Goal: Information Seeking & Learning: Learn about a topic

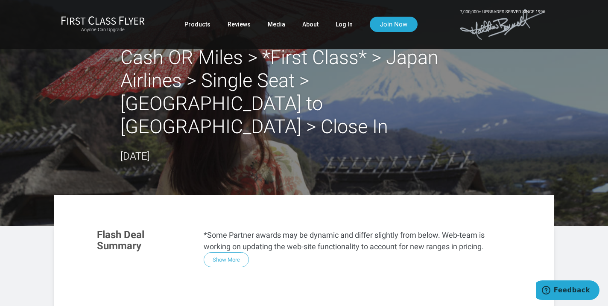
click at [338, 23] on link "Log In" at bounding box center [343, 24] width 17 height 15
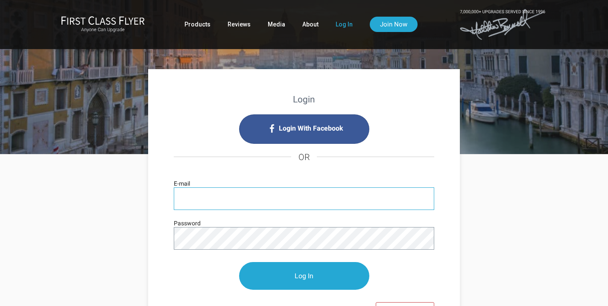
click at [205, 193] on input "E-mail" at bounding box center [304, 198] width 260 height 23
type input "r.seligsohn@gmail.com"
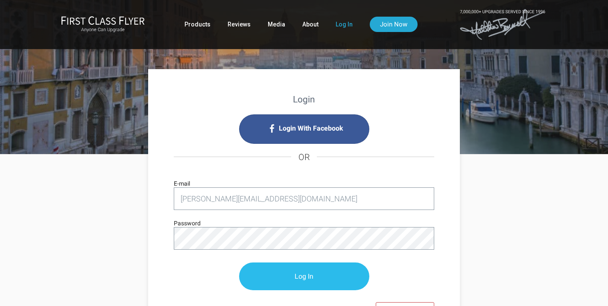
click at [303, 280] on input "Log In" at bounding box center [304, 276] width 130 height 28
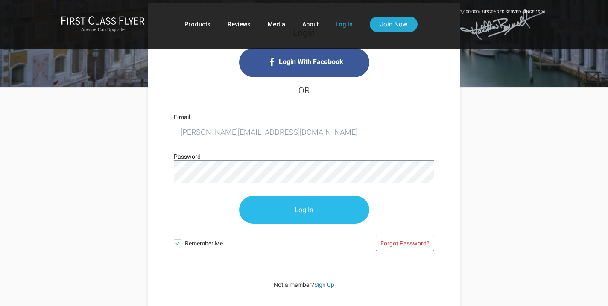
scroll to position [70, 0]
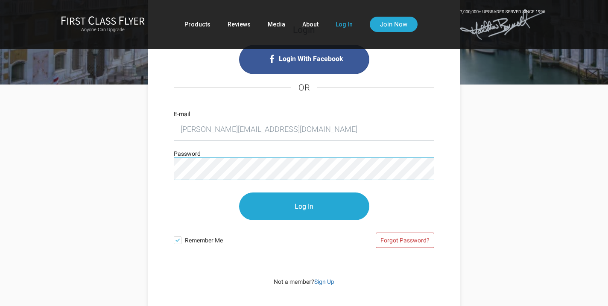
click at [239, 192] on input "Log In" at bounding box center [304, 206] width 130 height 28
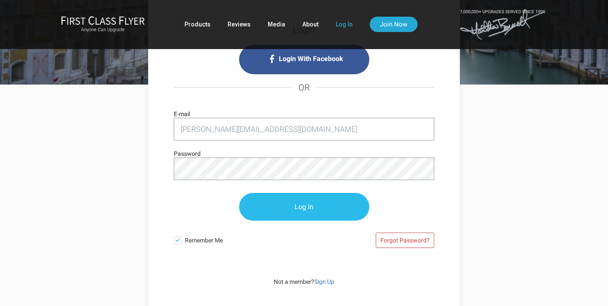
click at [306, 211] on input "Log In" at bounding box center [304, 207] width 130 height 28
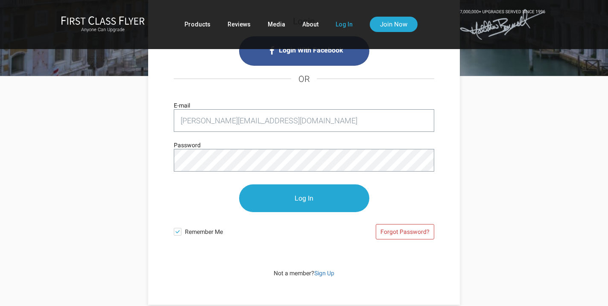
scroll to position [81, 0]
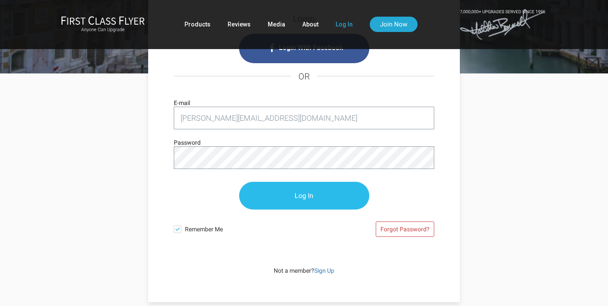
click at [284, 193] on input "Log In" at bounding box center [304, 196] width 130 height 28
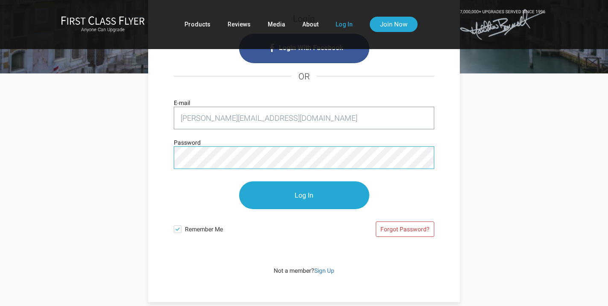
scroll to position [0, 0]
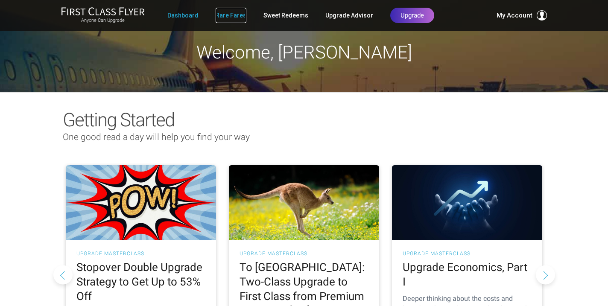
click at [231, 15] on link "Rare Fares" at bounding box center [231, 15] width 31 height 15
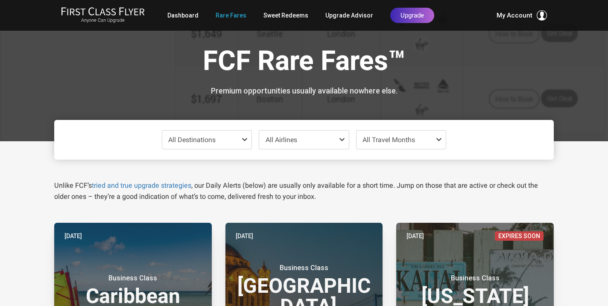
click at [245, 140] on span at bounding box center [246, 139] width 10 height 7
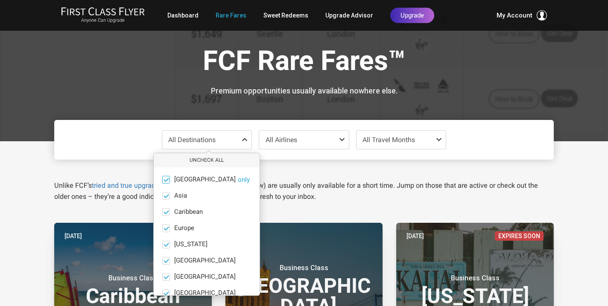
click at [167, 177] on span at bounding box center [166, 179] width 6 height 6
click at [0, 0] on input "Africa only" at bounding box center [0, 0] width 0 height 0
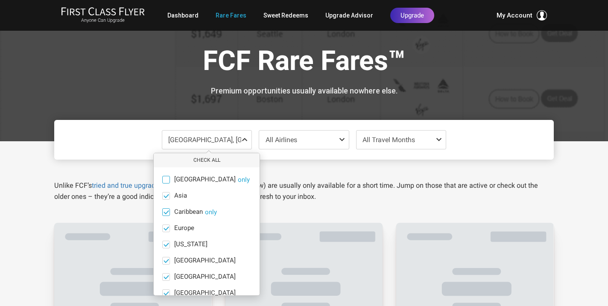
click at [166, 213] on span at bounding box center [166, 212] width 6 height 6
click at [0, 0] on input "Caribbean only" at bounding box center [0, 0] width 0 height 0
click at [166, 227] on span at bounding box center [166, 228] width 6 height 6
click at [0, 0] on input "Europe only" at bounding box center [0, 0] width 0 height 0
click at [166, 244] on span at bounding box center [166, 244] width 6 height 6
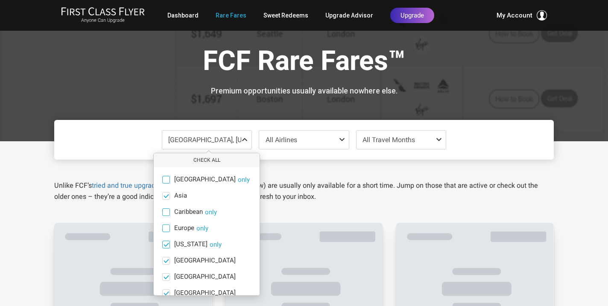
click at [0, 0] on input "Hawaii only" at bounding box center [0, 0] width 0 height 0
click at [166, 260] on span at bounding box center [166, 260] width 6 height 6
click at [0, 0] on input "India only" at bounding box center [0, 0] width 0 height 0
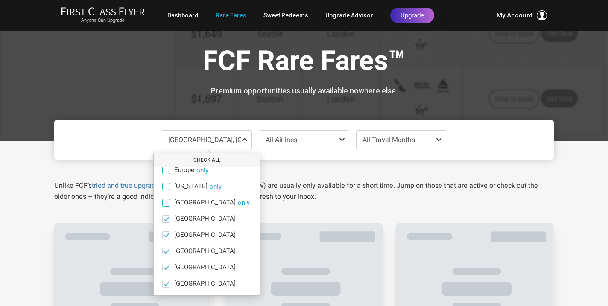
scroll to position [59, 0]
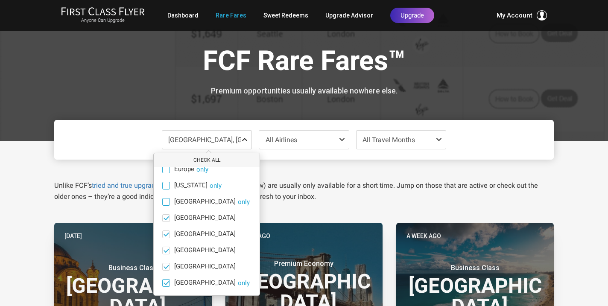
click at [164, 283] on span at bounding box center [166, 283] width 6 height 6
click at [0, 0] on input "South Pacific only" at bounding box center [0, 0] width 0 height 0
click at [165, 264] on span at bounding box center [166, 266] width 6 height 6
click at [0, 0] on input "South America only" at bounding box center [0, 0] width 0 height 0
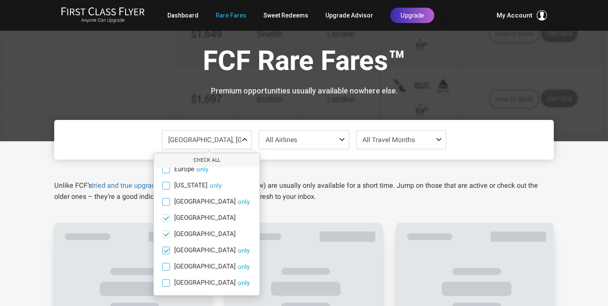
click at [166, 248] on span at bounding box center [166, 250] width 6 height 6
click at [0, 0] on input "North America only" at bounding box center [0, 0] width 0 height 0
click at [166, 230] on span at bounding box center [166, 234] width 8 height 8
click at [0, 0] on input "Middle East only" at bounding box center [0, 0] width 0 height 0
click at [165, 216] on span at bounding box center [166, 218] width 6 height 6
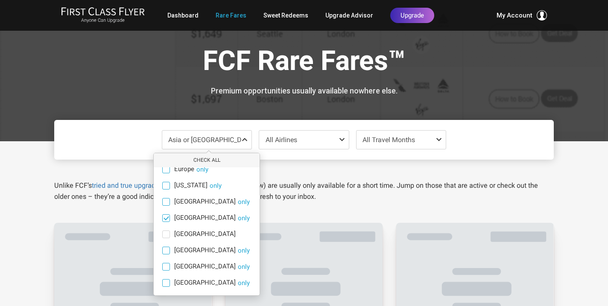
click at [0, 0] on input "Mexico only" at bounding box center [0, 0] width 0 height 0
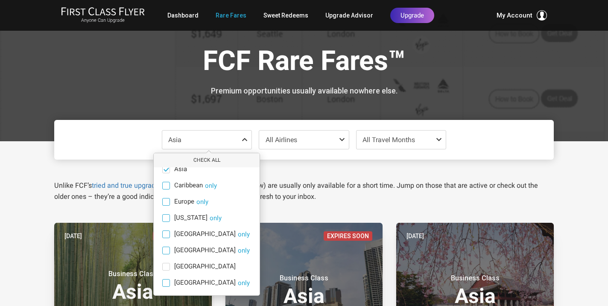
scroll to position [0, 0]
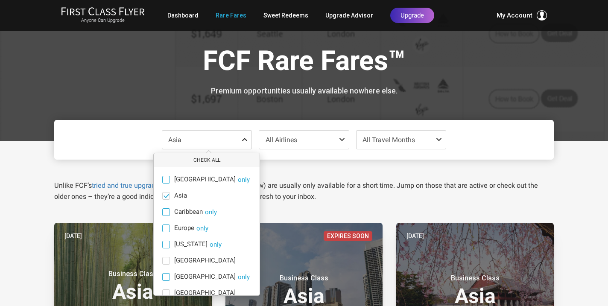
click at [315, 107] on div "FCF Rare Fares™ Premium opportunities usually available nowhere else." at bounding box center [303, 70] width 499 height 141
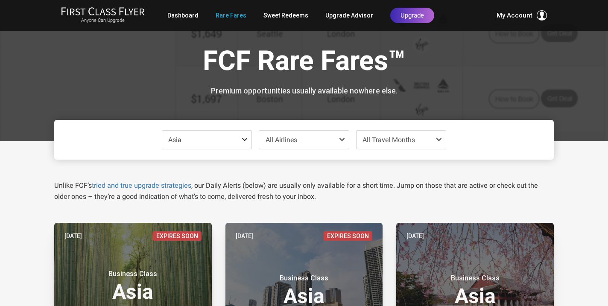
click at [318, 138] on span "All Airlines" at bounding box center [304, 140] width 90 height 18
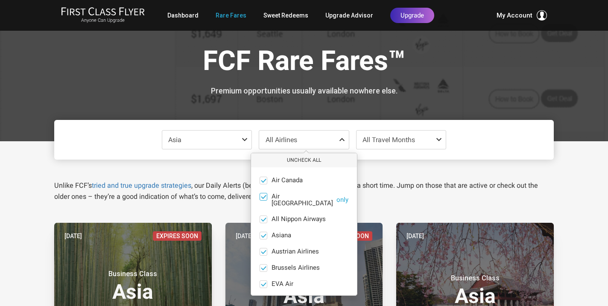
scroll to position [24, 0]
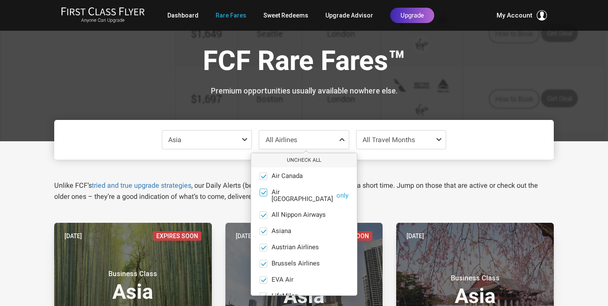
click at [263, 192] on span at bounding box center [263, 192] width 6 height 6
click at [0, 0] on input "Air New Zealand only" at bounding box center [0, 0] width 0 height 0
click at [262, 228] on span at bounding box center [263, 231] width 6 height 6
click at [0, 0] on input "Asiana only" at bounding box center [0, 0] width 0 height 0
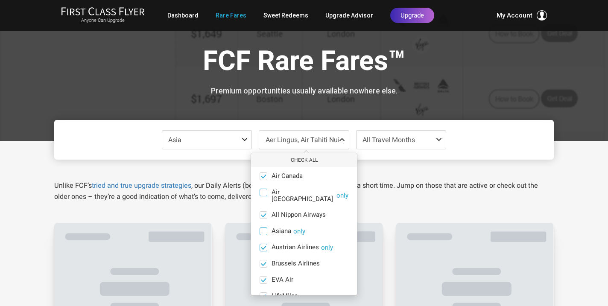
click at [263, 244] on span at bounding box center [263, 247] width 6 height 6
click at [0, 0] on input "Austrian Airlines‎ only" at bounding box center [0, 0] width 0 height 0
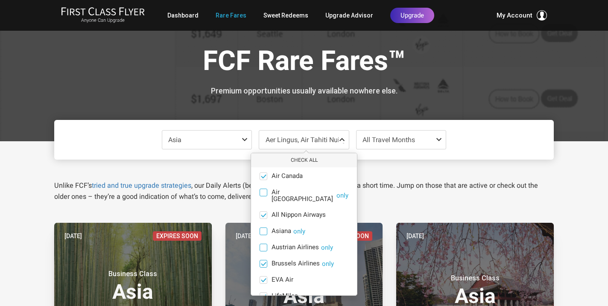
click at [263, 260] on span at bounding box center [263, 263] width 6 height 6
click at [0, 0] on input "Brussels Airlines only" at bounding box center [0, 0] width 0 height 0
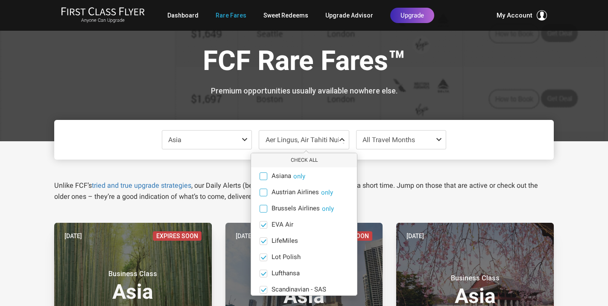
scroll to position [85, 0]
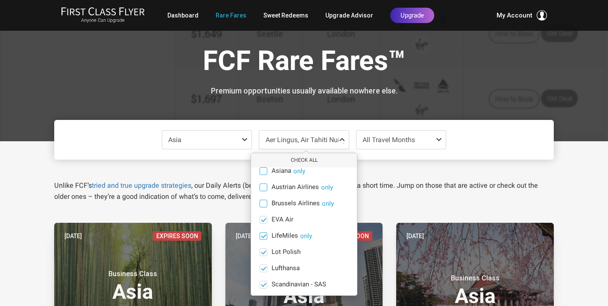
click at [262, 233] on span at bounding box center [263, 236] width 6 height 6
click at [0, 0] on input "LifeMiles only" at bounding box center [0, 0] width 0 height 0
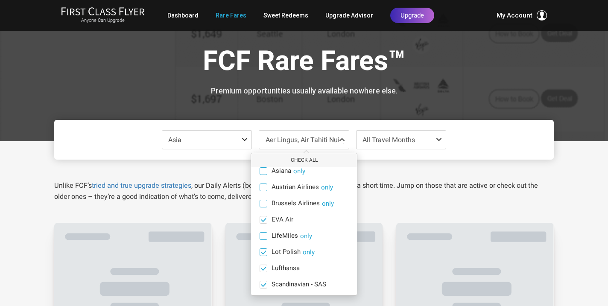
click at [263, 249] on span at bounding box center [263, 252] width 6 height 6
click at [0, 0] on input "Lot Polish only" at bounding box center [0, 0] width 0 height 0
click at [264, 265] on span at bounding box center [263, 268] width 6 height 6
click at [0, 0] on input "Lufthansa only" at bounding box center [0, 0] width 0 height 0
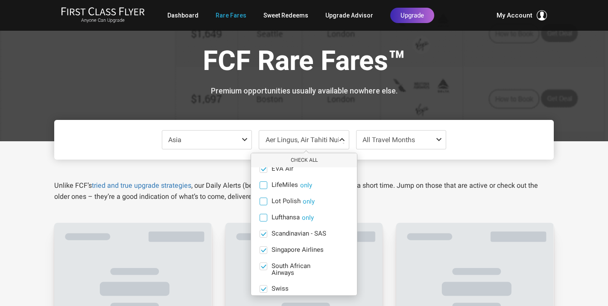
scroll to position [144, 0]
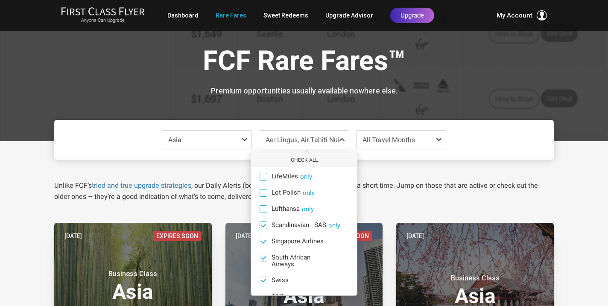
click at [261, 222] on span at bounding box center [263, 225] width 6 height 6
click at [0, 0] on input "Scandinavian - SAS only" at bounding box center [0, 0] width 0 height 0
click at [262, 254] on span at bounding box center [263, 257] width 6 height 6
click at [0, 0] on input "South African Airways only" at bounding box center [0, 0] width 0 height 0
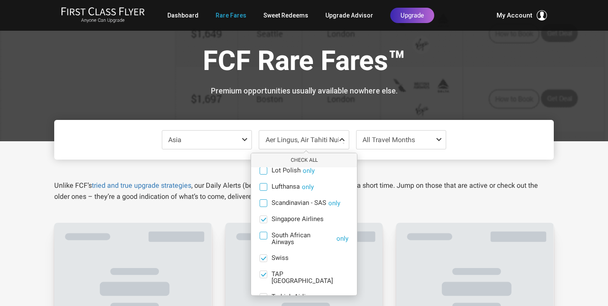
scroll to position [175, 0]
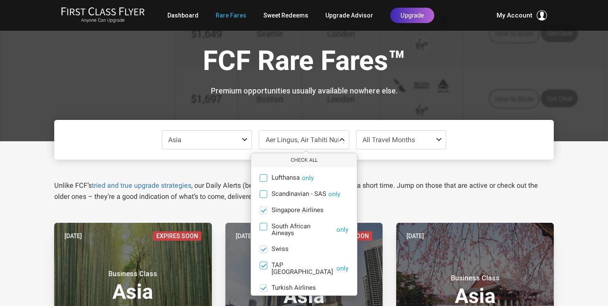
click at [264, 262] on span at bounding box center [263, 265] width 6 height 6
click at [0, 0] on input "TAP Portugal only" at bounding box center [0, 0] width 0 height 0
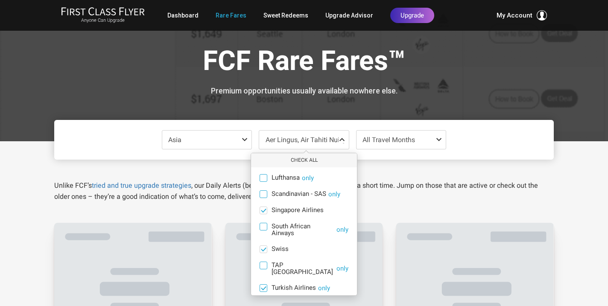
click at [264, 285] on span at bounding box center [263, 288] width 6 height 6
click at [0, 0] on input "Turkish Airlines only" at bounding box center [0, 0] width 0 height 0
click at [264, 284] on span at bounding box center [263, 288] width 8 height 8
click at [0, 0] on input "Turkish Airlines only" at bounding box center [0, 0] width 0 height 0
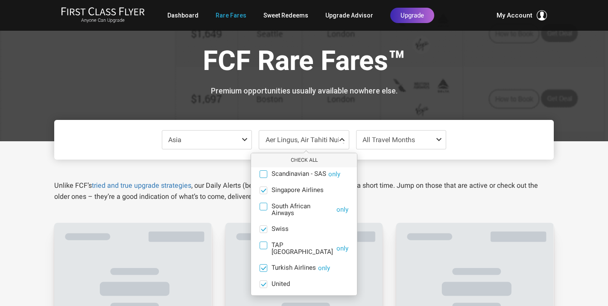
scroll to position [196, 0]
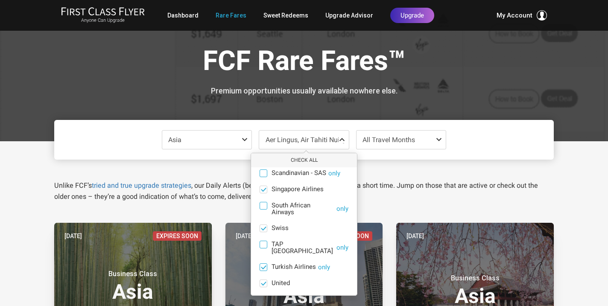
click at [262, 264] on span at bounding box center [263, 267] width 6 height 6
click at [0, 0] on input "Turkish Airlines only" at bounding box center [0, 0] width 0 height 0
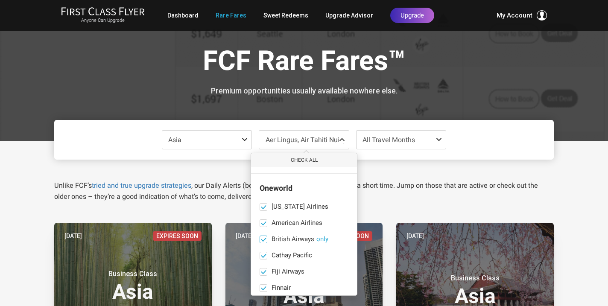
scroll to position [320, 0]
click at [262, 234] on span at bounding box center [263, 237] width 6 height 6
click at [0, 0] on input "British Airways only" at bounding box center [0, 0] width 0 height 0
click at [263, 202] on span at bounding box center [263, 205] width 6 height 6
click at [0, 0] on input "Alaska Airlines only" at bounding box center [0, 0] width 0 height 0
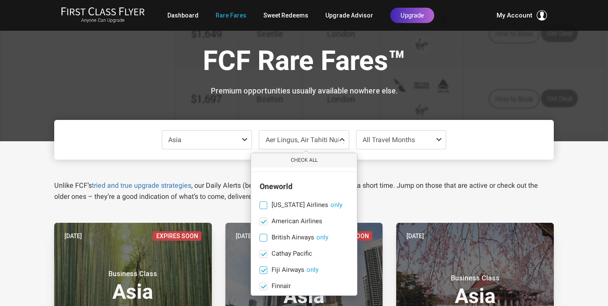
click at [262, 267] on span at bounding box center [263, 270] width 6 height 6
click at [0, 0] on input "Fiji Airways only" at bounding box center [0, 0] width 0 height 0
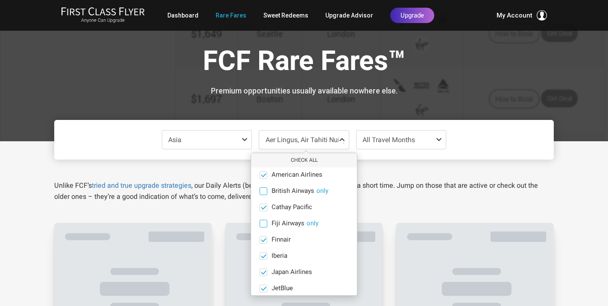
scroll to position [370, 0]
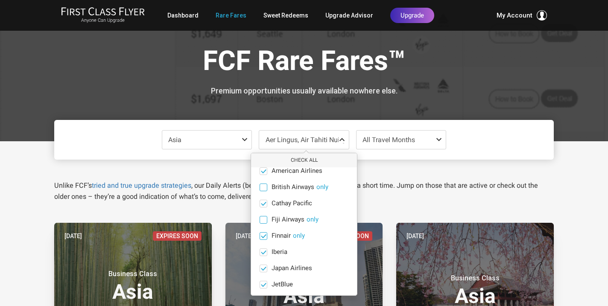
click at [263, 233] on span at bounding box center [263, 236] width 6 height 6
click at [0, 0] on input "Finnair only" at bounding box center [0, 0] width 0 height 0
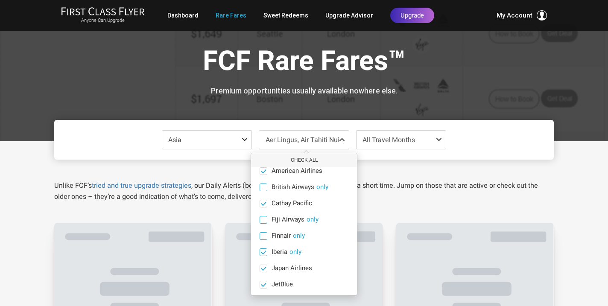
click at [263, 249] on span at bounding box center [263, 252] width 6 height 6
click at [0, 0] on input "Iberia only" at bounding box center [0, 0] width 0 height 0
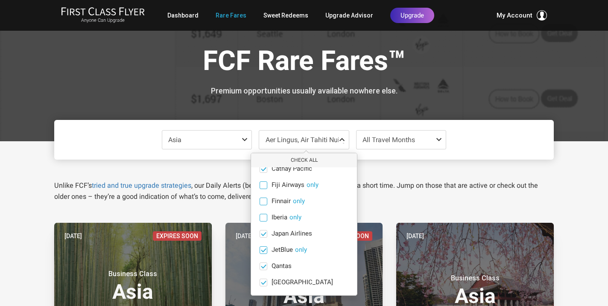
scroll to position [406, 0]
click at [262, 262] on span at bounding box center [263, 265] width 6 height 6
click at [0, 0] on input "Qantas only" at bounding box center [0, 0] width 0 height 0
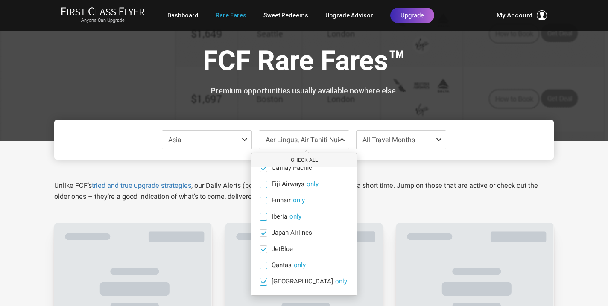
click at [261, 278] on span at bounding box center [263, 281] width 6 height 6
click at [0, 0] on input "Qatar only" at bounding box center [0, 0] width 0 height 0
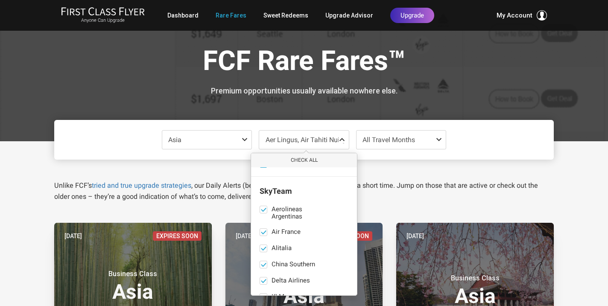
scroll to position [525, 0]
click at [261, 206] on span at bounding box center [263, 209] width 6 height 6
click at [0, 0] on input "Aerolineas Argentinas only" at bounding box center [0, 0] width 0 height 0
click at [263, 245] on span at bounding box center [263, 248] width 6 height 6
click at [0, 0] on input "Alitalia only" at bounding box center [0, 0] width 0 height 0
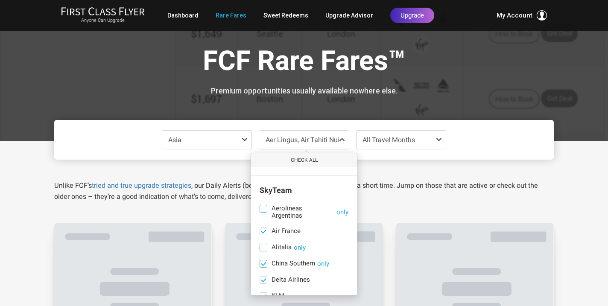
click at [265, 261] on span at bounding box center [263, 264] width 6 height 6
click at [0, 0] on input "China Southern only" at bounding box center [0, 0] width 0 height 0
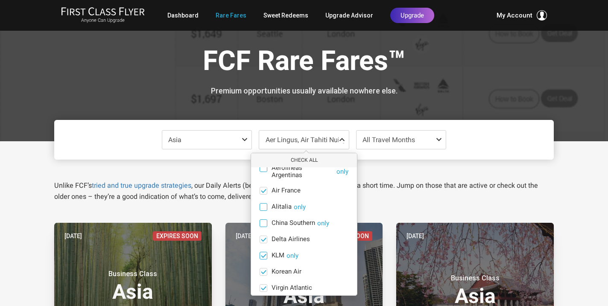
scroll to position [575, 0]
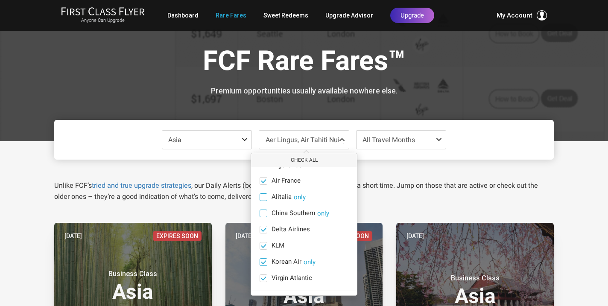
click at [264, 259] on span at bounding box center [263, 262] width 6 height 6
click at [0, 0] on input "Korean Air only" at bounding box center [0, 0] width 0 height 0
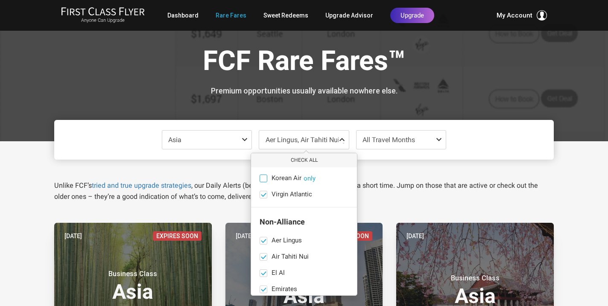
scroll to position [673, 0]
click at [264, 223] on span at bounding box center [263, 226] width 6 height 6
click at [0, 0] on input "Aer Lingus only" at bounding box center [0, 0] width 0 height 0
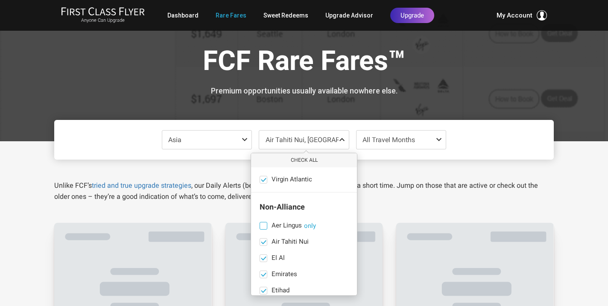
click at [263, 222] on ul "Aer Lingus only Air Tahiti Nui only El Al only Emirates only Etihad only Hainan…" at bounding box center [304, 290] width 106 height 137
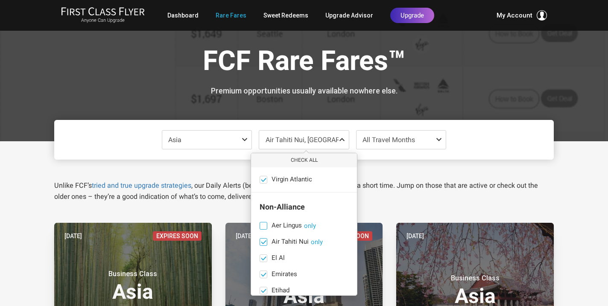
click at [263, 239] on span at bounding box center [263, 242] width 6 height 6
click at [0, 0] on input "Air Tahiti Nui only" at bounding box center [0, 0] width 0 height 0
click at [262, 288] on span at bounding box center [263, 291] width 6 height 6
click at [0, 0] on input "Etihad only" at bounding box center [0, 0] width 0 height 0
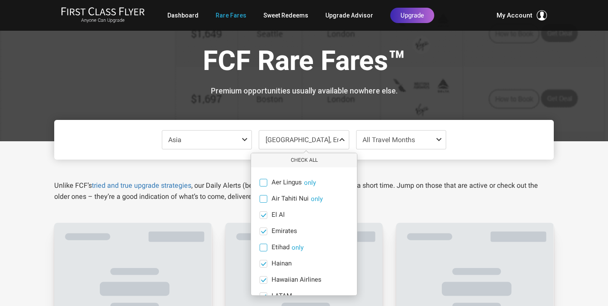
scroll to position [720, 0]
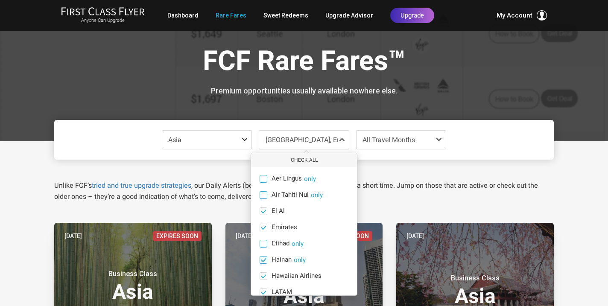
click at [262, 257] on span at bounding box center [263, 260] width 6 height 6
click at [0, 0] on input "Hainan only" at bounding box center [0, 0] width 0 height 0
click at [262, 273] on span at bounding box center [263, 276] width 6 height 6
click at [0, 0] on input "Hawaiian Airlines only" at bounding box center [0, 0] width 0 height 0
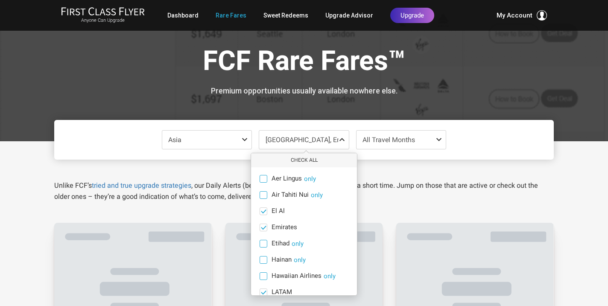
click at [262, 262] on ul "Aer Lingus only Air Tahiti Nui only El Al only Emirates only Etihad only Hainan…" at bounding box center [304, 243] width 106 height 137
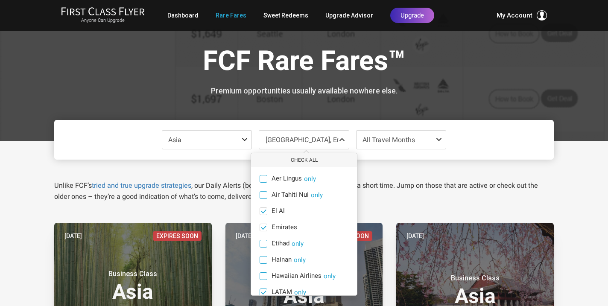
click at [262, 289] on span at bounding box center [263, 292] width 6 height 6
click at [0, 0] on input "LATAM only" at bounding box center [0, 0] width 0 height 0
click at [262, 306] on span at bounding box center [263, 309] width 6 height 6
click at [0, 0] on input "Starlux Airlines only" at bounding box center [0, 0] width 0 height 0
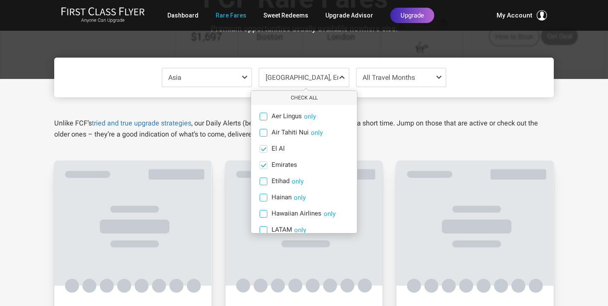
scroll to position [64, 0]
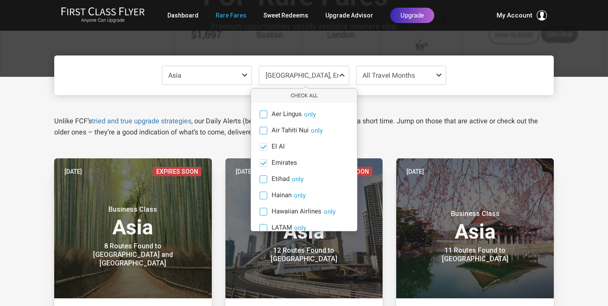
click at [427, 130] on p "Unlike FCF’s tried and true upgrade strategies , our Daily Alerts (below) are u…" at bounding box center [303, 127] width 499 height 22
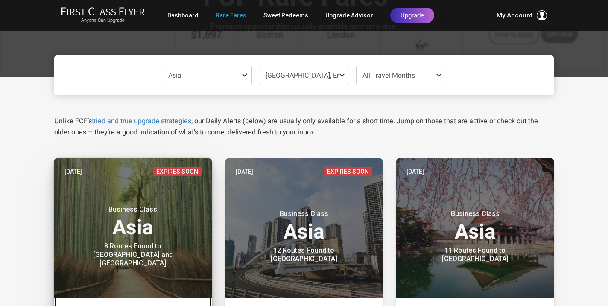
click at [151, 223] on h3 "Business Class Asia" at bounding box center [132, 221] width 137 height 32
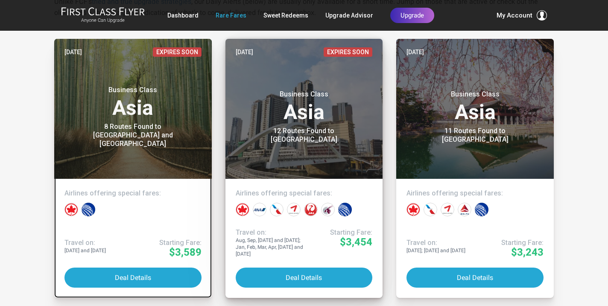
scroll to position [186, 0]
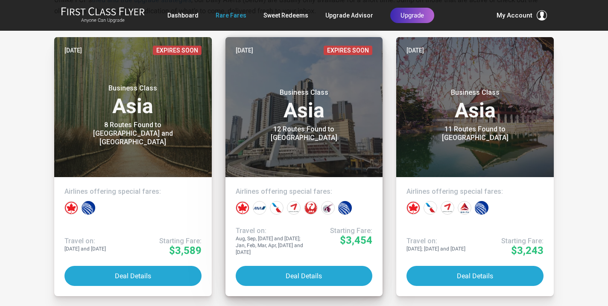
click at [308, 141] on header "Jul 15 Expires Soon Business Class Asia 12 Routes Found to Manila" at bounding box center [303, 107] width 157 height 140
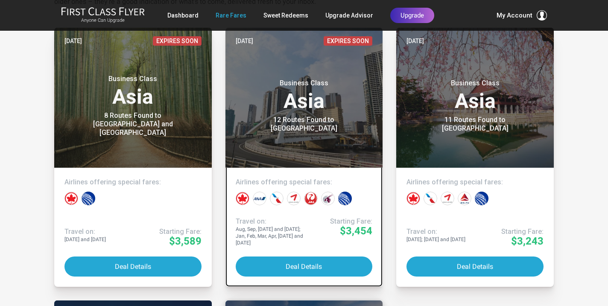
scroll to position [192, 0]
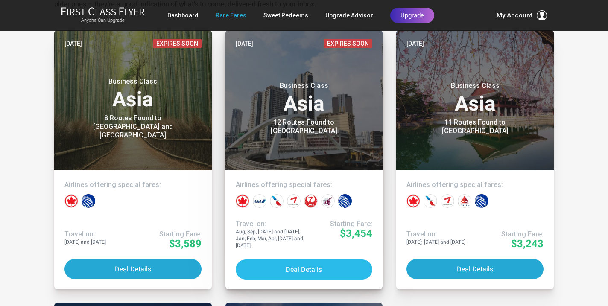
click at [293, 269] on button "Deal Details" at bounding box center [304, 269] width 137 height 20
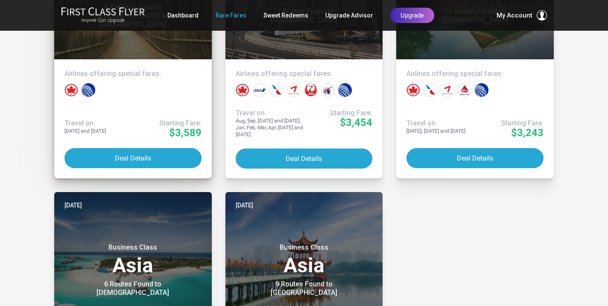
scroll to position [0, 0]
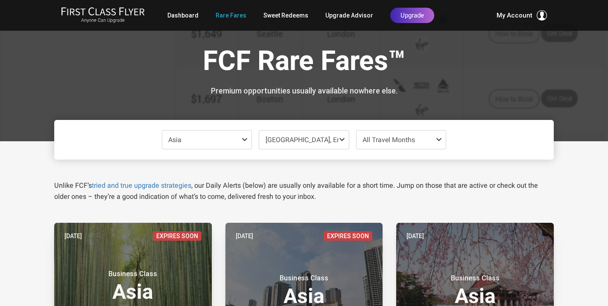
click at [243, 137] on span at bounding box center [246, 139] width 10 height 7
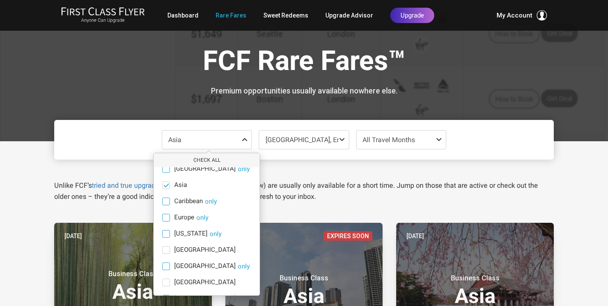
scroll to position [12, 0]
click at [168, 216] on span at bounding box center [166, 217] width 8 height 8
click at [0, 0] on input "Europe only" at bounding box center [0, 0] width 0 height 0
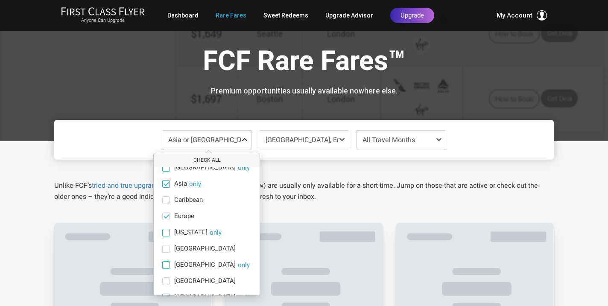
click at [166, 184] on span at bounding box center [166, 184] width 6 height 6
click at [0, 0] on input "Asia only" at bounding box center [0, 0] width 0 height 0
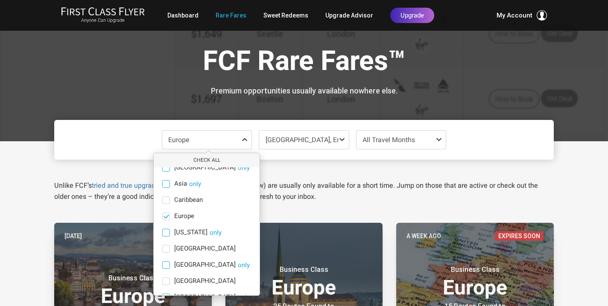
click at [291, 140] on span "El Al, Emirates, American Airlines, Cathay Pacific, Japan Airlines, JetBlue, Ai…" at bounding box center [581, 140] width 633 height 8
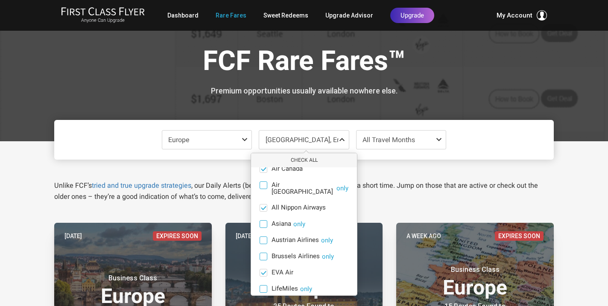
scroll to position [33, 0]
click at [264, 203] on span at bounding box center [263, 206] width 6 height 6
click at [0, 0] on input "All Nippon Airways only" at bounding box center [0, 0] width 0 height 0
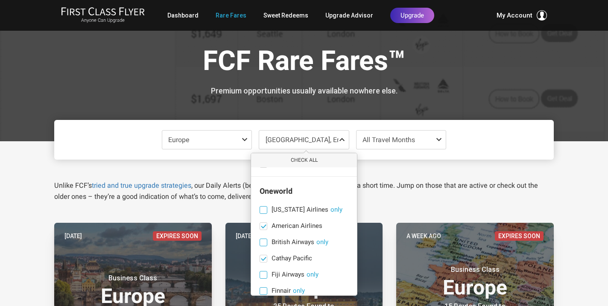
scroll to position [318, 0]
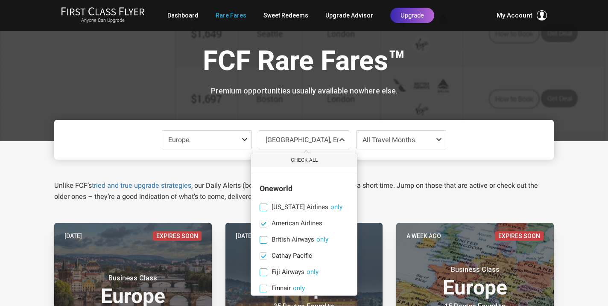
click at [263, 236] on span at bounding box center [263, 240] width 8 height 8
click at [0, 0] on input "British Airways only" at bounding box center [0, 0] width 0 height 0
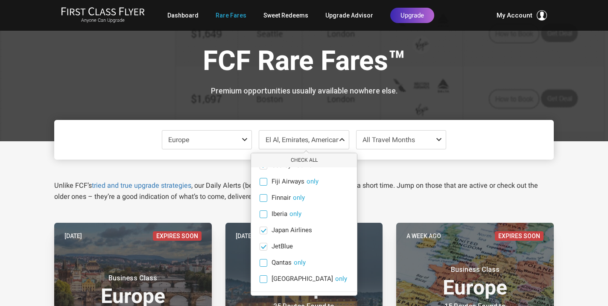
scroll to position [409, 0]
click at [262, 226] on span at bounding box center [263, 229] width 6 height 6
click at [0, 0] on input "Japan Airlines only" at bounding box center [0, 0] width 0 height 0
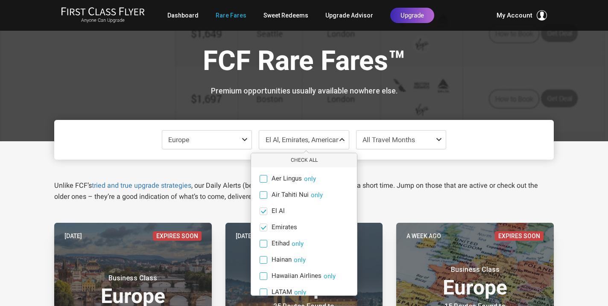
click at [523, 169] on div "Unlike FCF’s tried and true upgrade strategies , our Daily Alerts (below) are u…" at bounding box center [304, 181] width 512 height 43
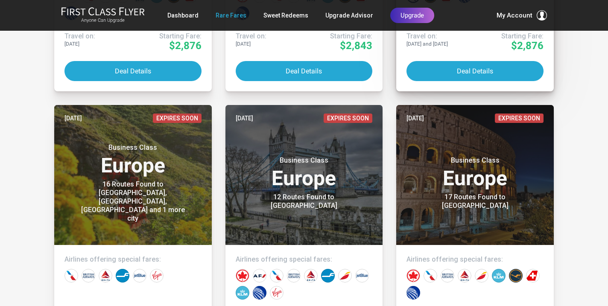
scroll to position [399, 0]
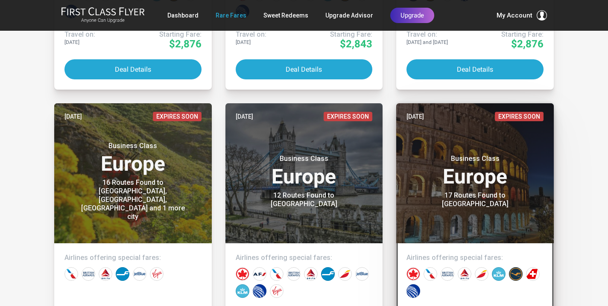
click at [489, 195] on div "17 Routes Found to Rome" at bounding box center [475, 199] width 107 height 17
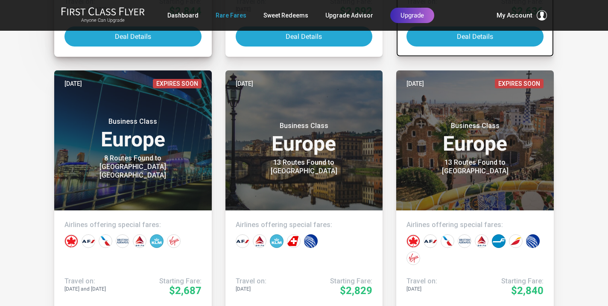
scroll to position [714, 0]
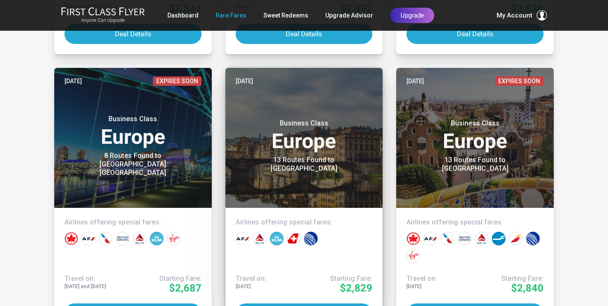
click at [338, 137] on h3 "Business Class Europe" at bounding box center [304, 135] width 137 height 32
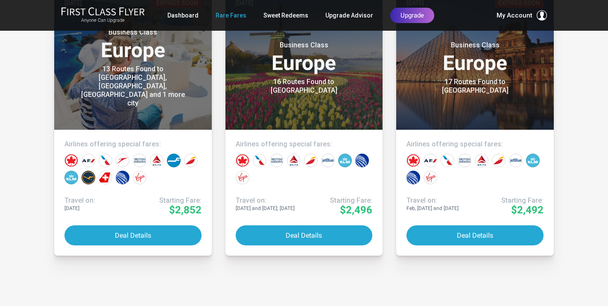
scroll to position [1078, 0]
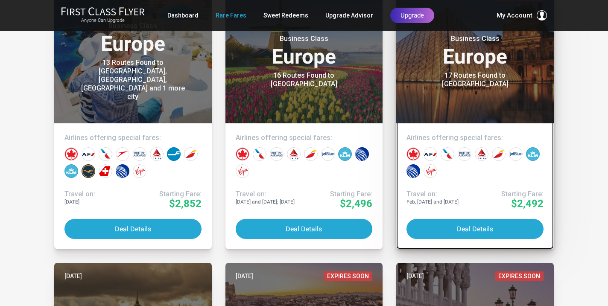
click at [457, 100] on header "Jul 17 Expires Soon Business Class Europe 17 Routes Found to Paris" at bounding box center [474, 53] width 157 height 140
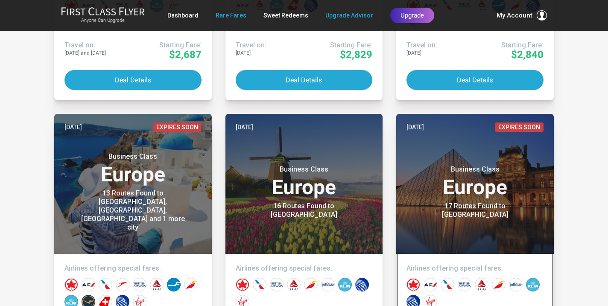
scroll to position [934, 0]
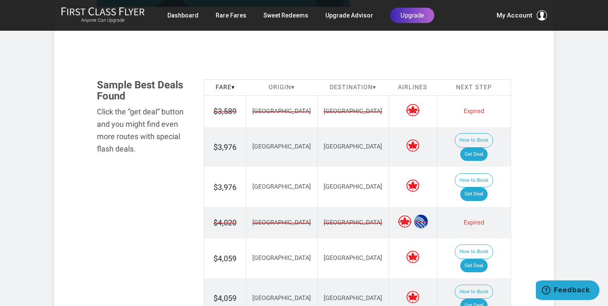
scroll to position [469, 0]
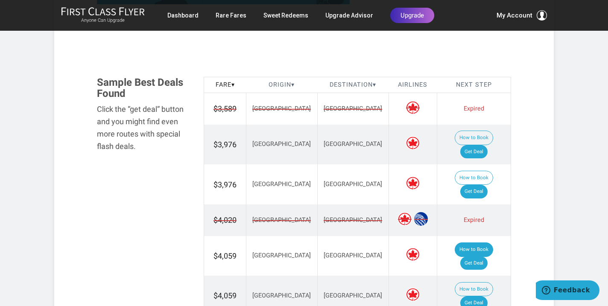
click at [455, 242] on button "How to Book" at bounding box center [474, 249] width 38 height 15
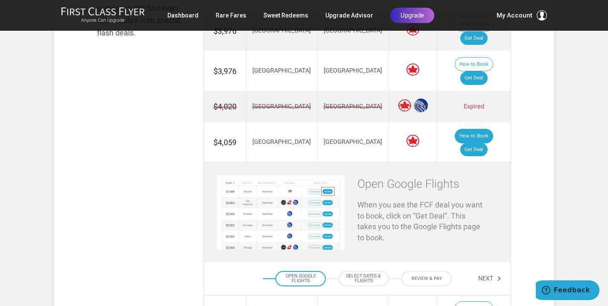
scroll to position [583, 0]
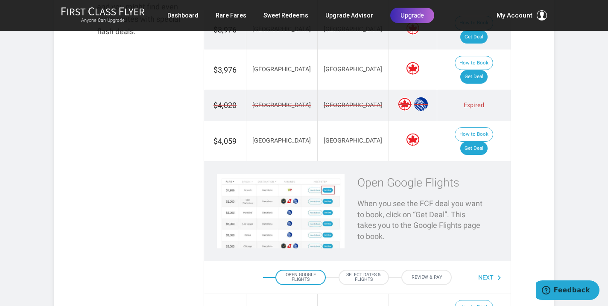
click at [489, 271] on button "Next" at bounding box center [490, 278] width 24 height 15
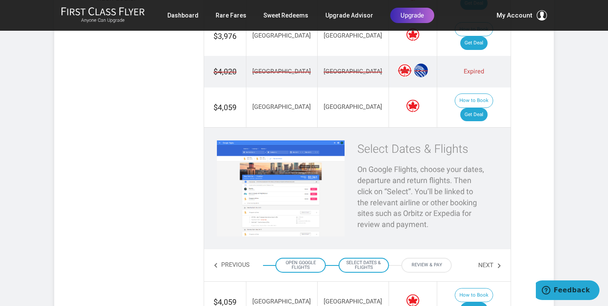
scroll to position [616, 0]
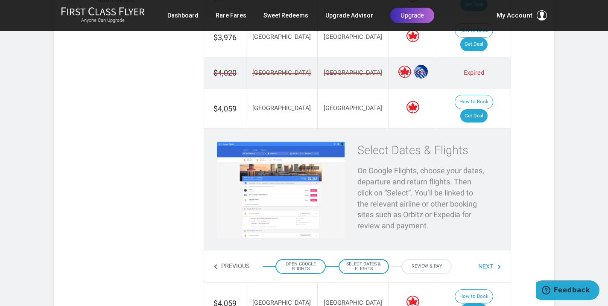
click at [488, 259] on button "Next" at bounding box center [490, 266] width 24 height 15
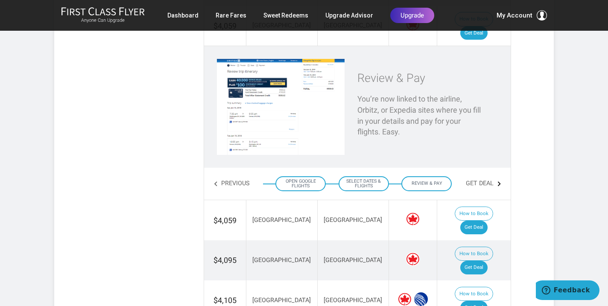
scroll to position [574, 0]
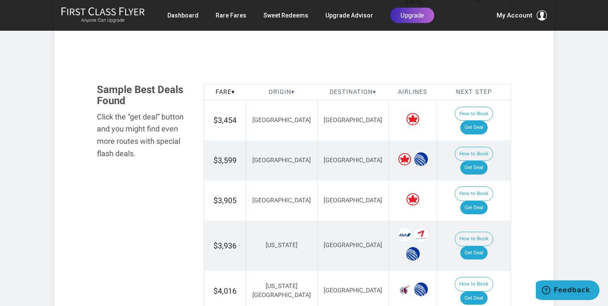
scroll to position [487, 0]
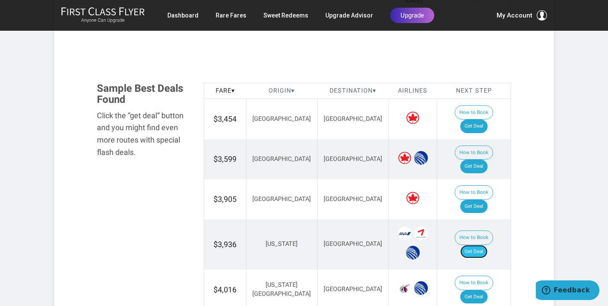
click at [479, 245] on link "Get Deal" at bounding box center [473, 252] width 27 height 14
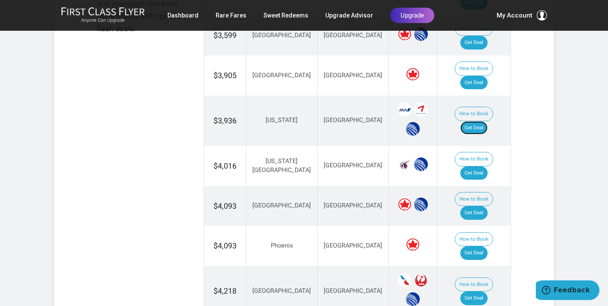
scroll to position [631, 0]
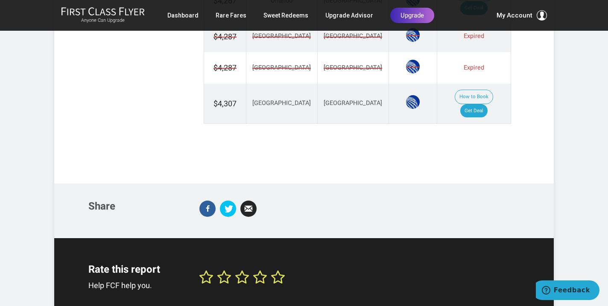
scroll to position [963, 0]
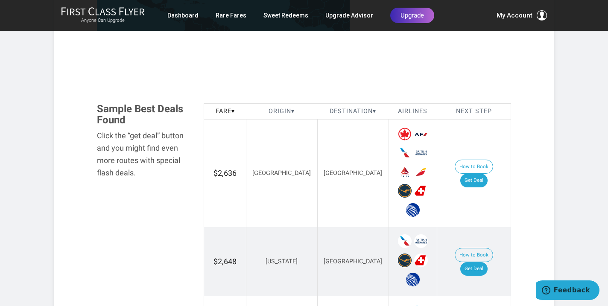
scroll to position [457, 0]
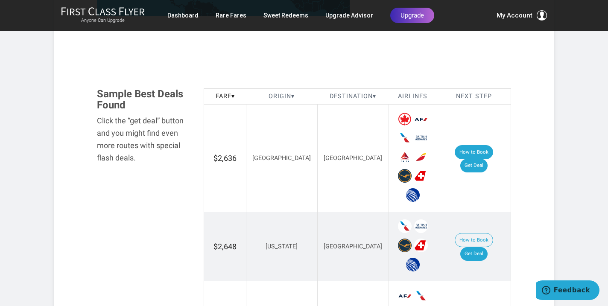
click at [455, 157] on button "How to Book" at bounding box center [474, 152] width 38 height 15
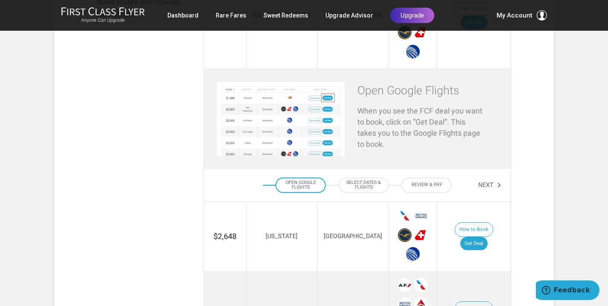
scroll to position [601, 0]
click at [484, 178] on button "Next" at bounding box center [490, 185] width 24 height 15
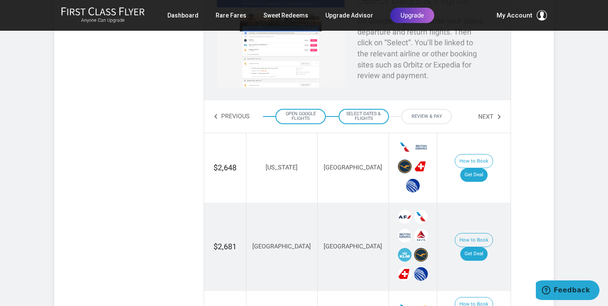
scroll to position [690, 0]
click at [487, 248] on link "Get Deal" at bounding box center [473, 255] width 27 height 14
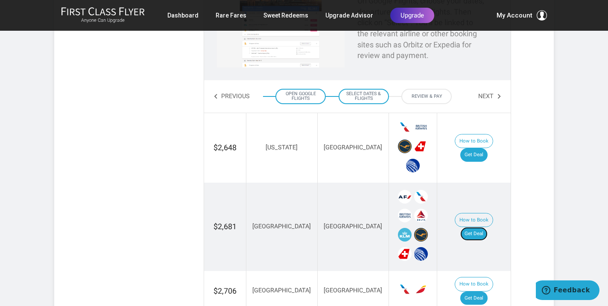
scroll to position [712, 0]
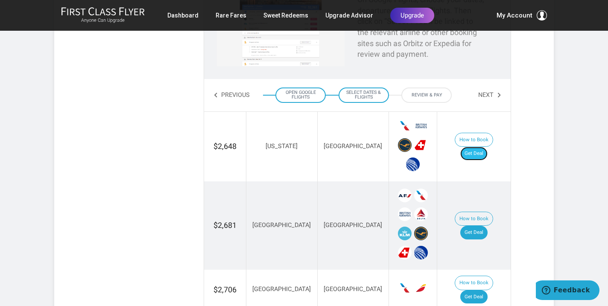
click at [477, 147] on link "Get Deal" at bounding box center [473, 154] width 27 height 14
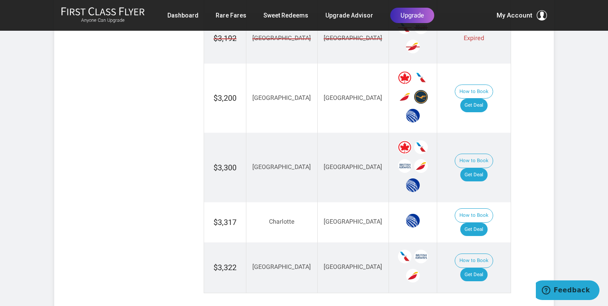
scroll to position [1381, 0]
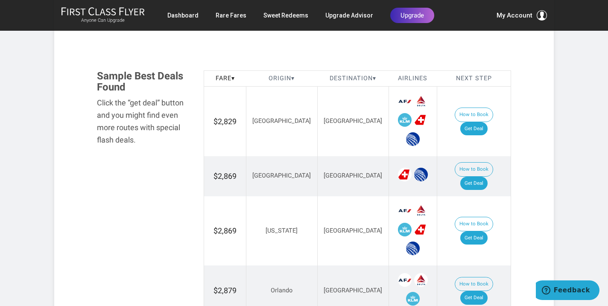
scroll to position [476, 0]
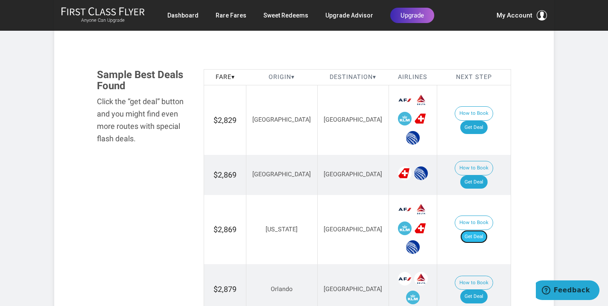
click at [480, 230] on link "Get Deal" at bounding box center [473, 237] width 27 height 14
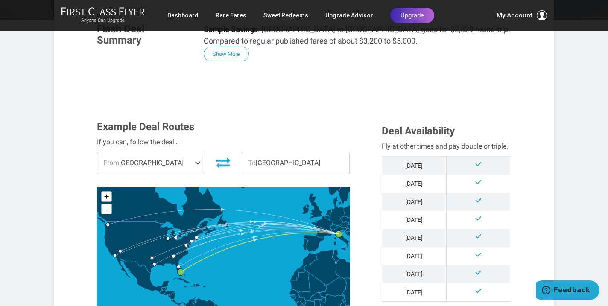
scroll to position [0, 0]
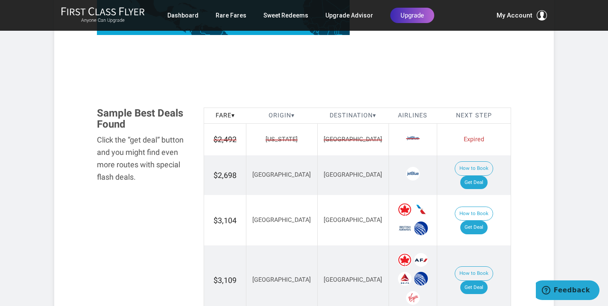
scroll to position [439, 0]
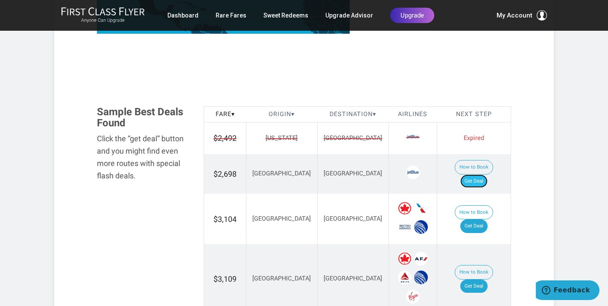
click at [480, 175] on link "Get Deal" at bounding box center [473, 182] width 27 height 14
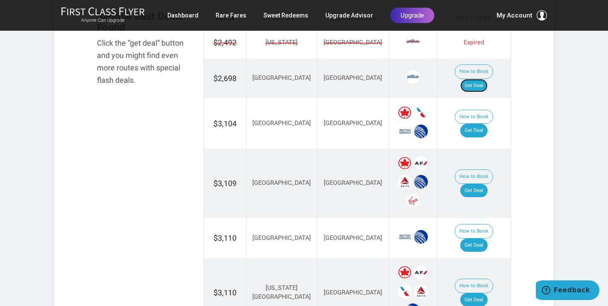
scroll to position [541, 0]
